Goal: Find specific page/section: Find specific page/section

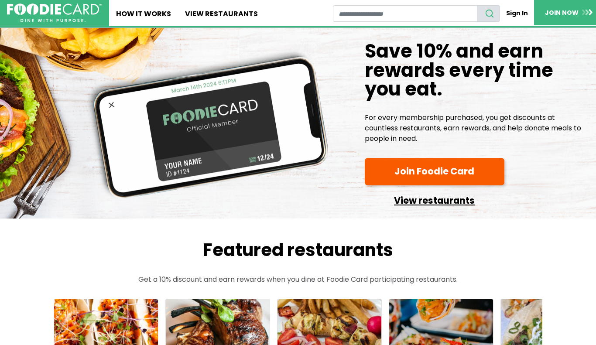
click at [414, 195] on link "View restaurants" at bounding box center [434, 198] width 140 height 19
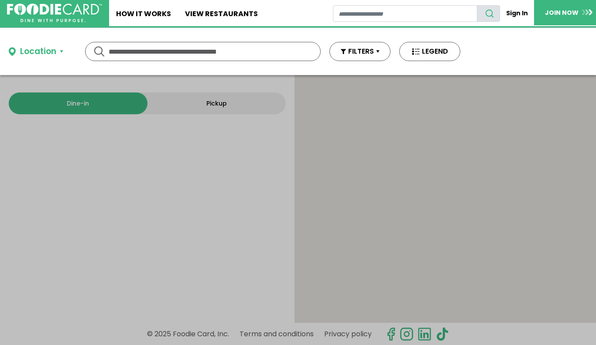
click at [282, 55] on input "text" at bounding box center [203, 51] width 188 height 18
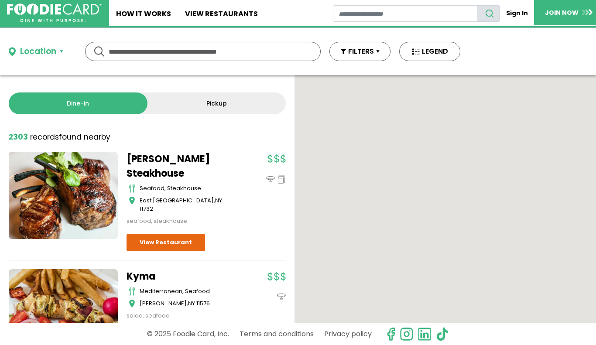
click at [238, 60] on input "text" at bounding box center [203, 51] width 188 height 18
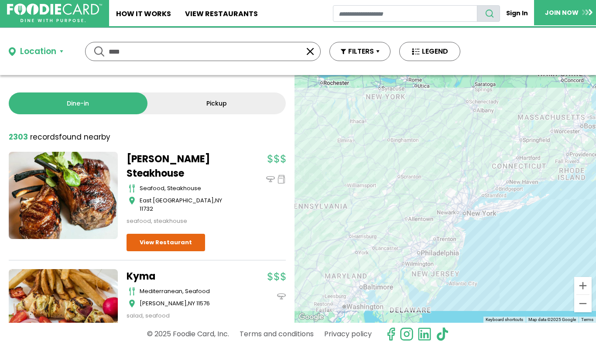
type input "****"
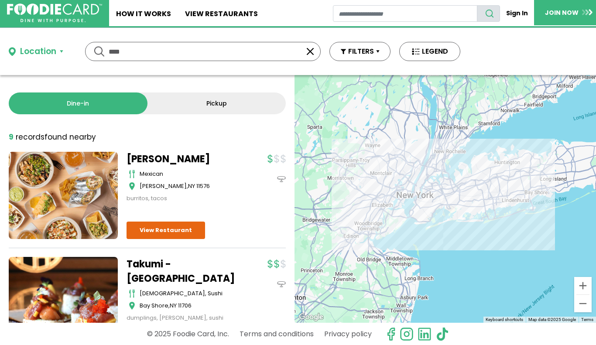
click at [312, 50] on button "button" at bounding box center [310, 51] width 10 height 10
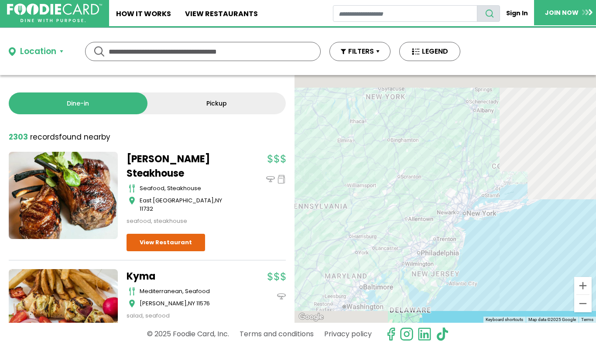
click at [218, 53] on input "text" at bounding box center [203, 51] width 188 height 18
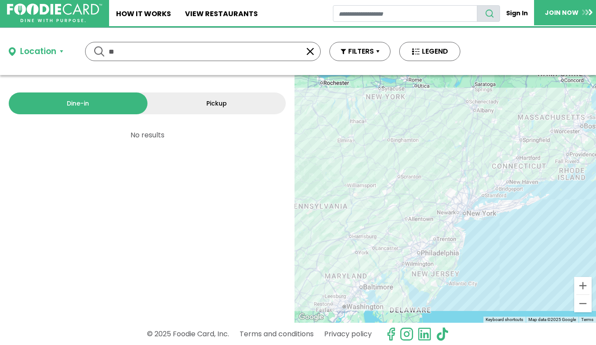
type input "*"
type input "****"
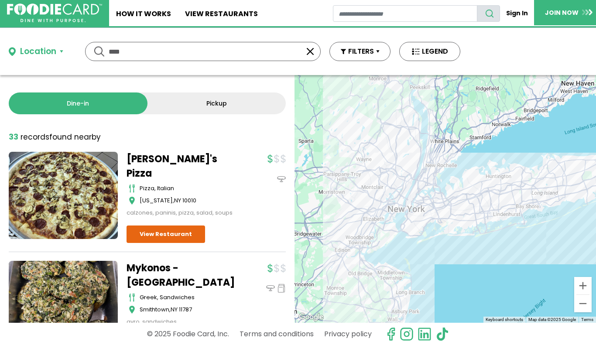
click at [312, 55] on button "button" at bounding box center [310, 51] width 10 height 10
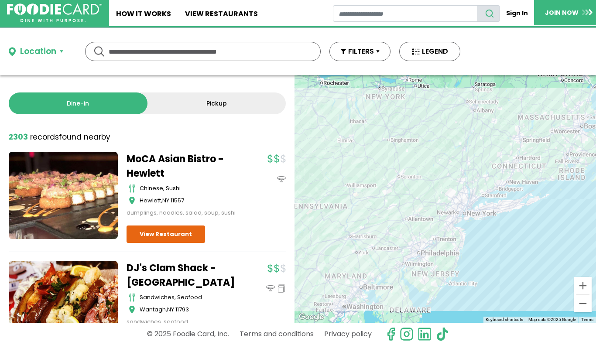
click at [263, 43] on input "text" at bounding box center [203, 51] width 188 height 18
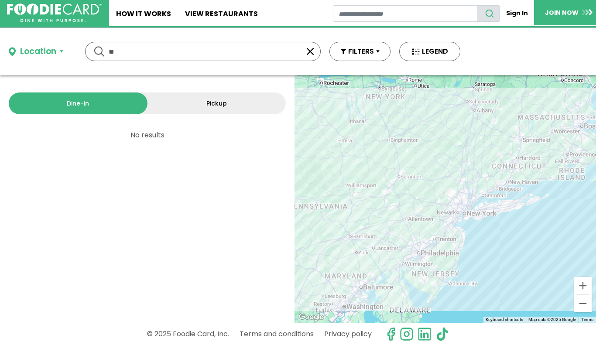
type input "*"
click at [243, 99] on link "Pickup" at bounding box center [216, 103] width 139 height 22
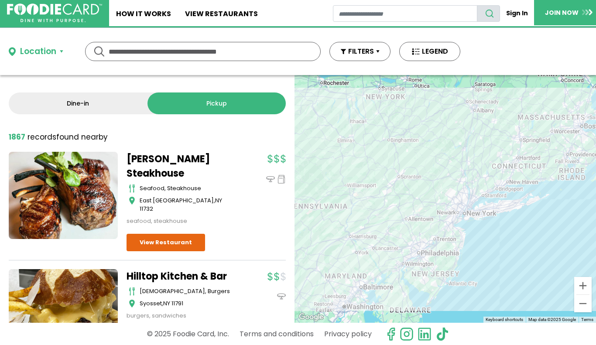
click at [112, 113] on link "Dine-in" at bounding box center [78, 103] width 139 height 22
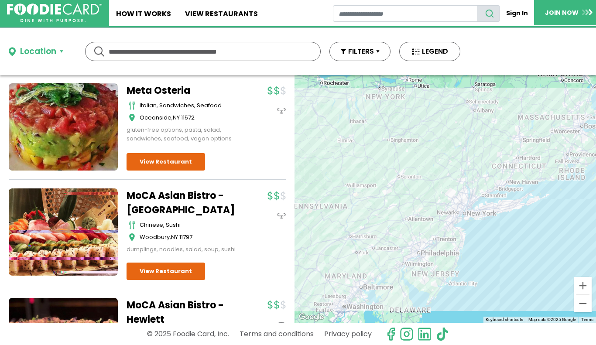
scroll to position [24, 0]
